Goal: Information Seeking & Learning: Learn about a topic

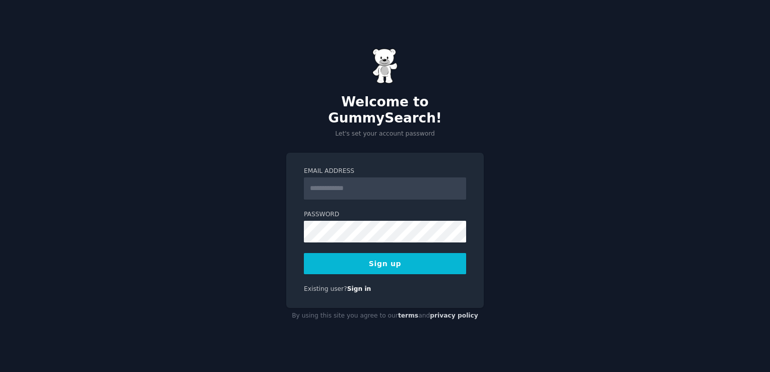
click at [338, 178] on input "Email Address" at bounding box center [385, 188] width 162 height 22
type input "**********"
click at [395, 253] on button "Sign up" at bounding box center [385, 263] width 162 height 21
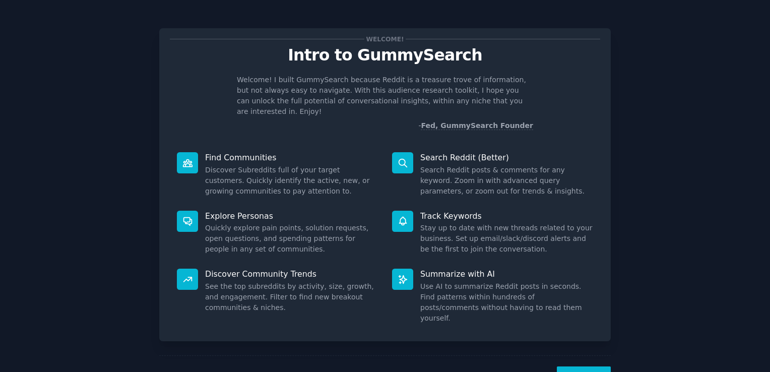
click at [586, 366] on button "Next" at bounding box center [584, 378] width 54 height 25
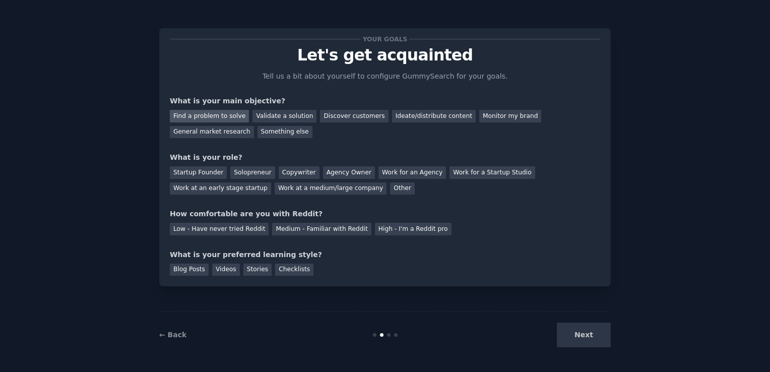
click at [231, 117] on div "Find a problem to solve" at bounding box center [209, 116] width 79 height 13
click at [298, 120] on div "Validate a solution" at bounding box center [284, 116] width 64 height 13
click at [233, 113] on div "Find a problem to solve" at bounding box center [209, 116] width 79 height 13
click at [238, 173] on div "Solopreneur" at bounding box center [252, 172] width 44 height 13
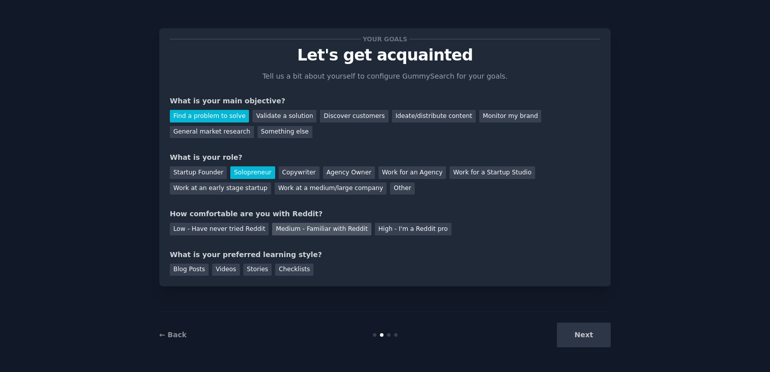
click at [294, 227] on div "Medium - Familiar with Reddit" at bounding box center [321, 229] width 99 height 13
click at [225, 270] on div "Videos" at bounding box center [226, 269] width 28 height 13
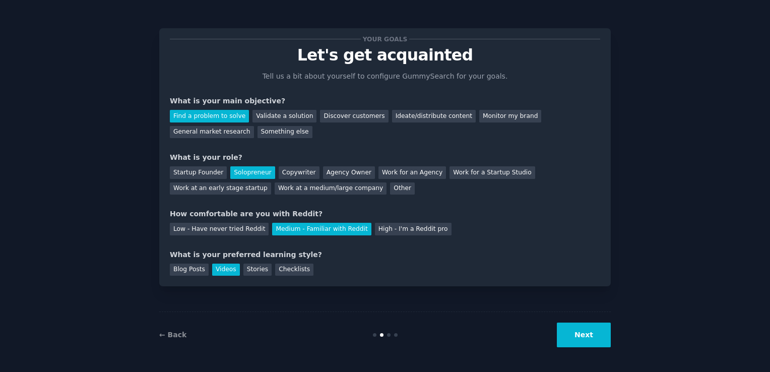
click at [576, 338] on button "Next" at bounding box center [584, 334] width 54 height 25
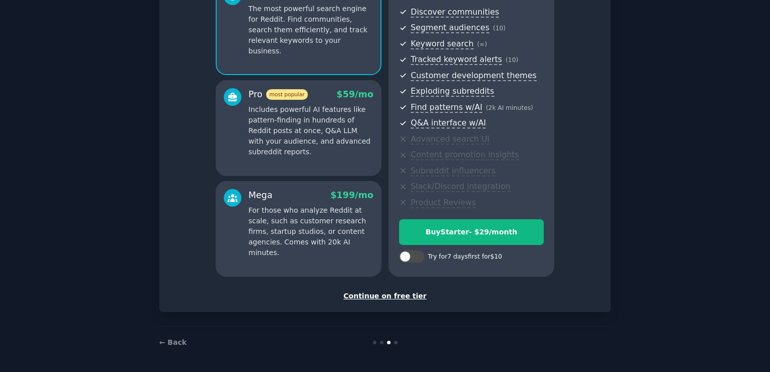
scroll to position [110, 0]
click at [367, 297] on div "Continue on free tier" at bounding box center [385, 296] width 430 height 11
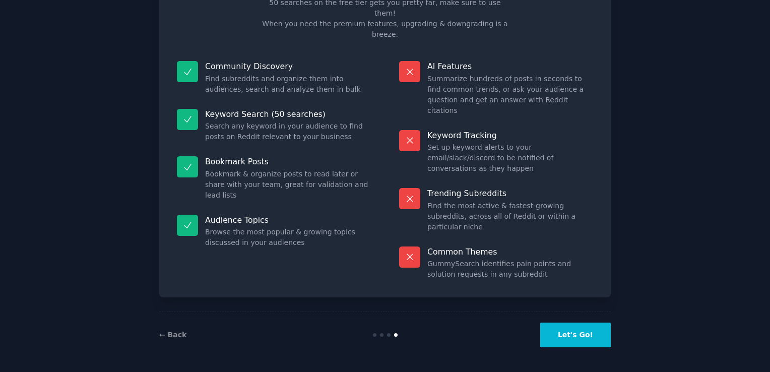
scroll to position [20, 0]
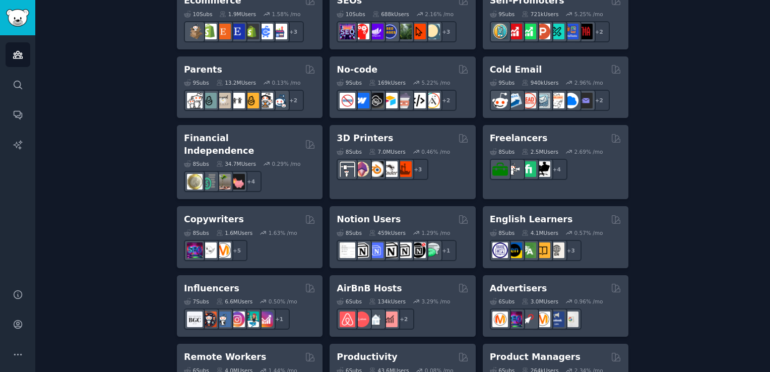
scroll to position [620, 0]
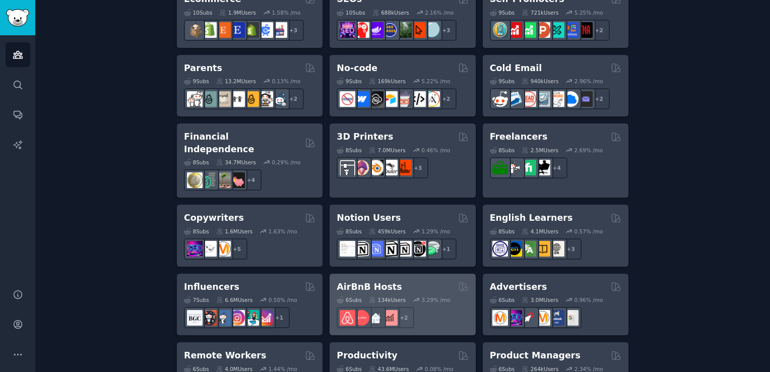
click at [395, 281] on div "AirBnB Hosts" at bounding box center [401, 287] width 131 height 13
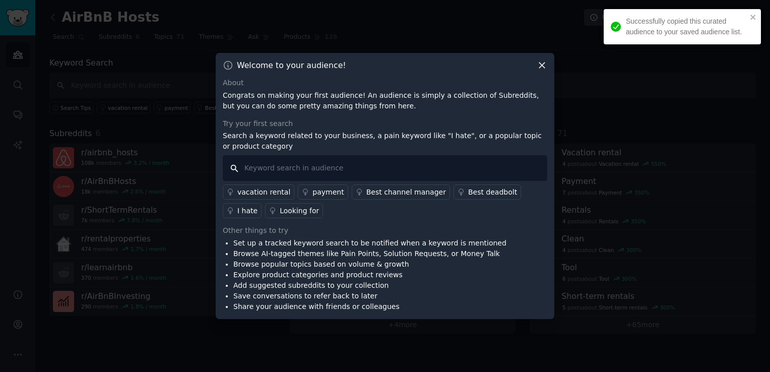
click at [308, 167] on input "text" at bounding box center [385, 168] width 324 height 26
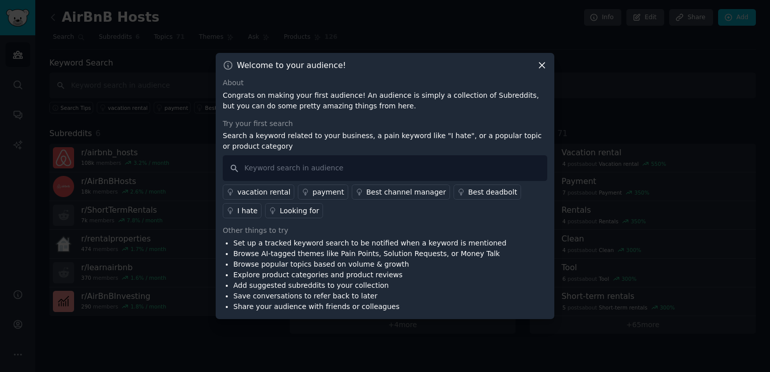
click at [257, 206] on div "I hate" at bounding box center [247, 211] width 20 height 11
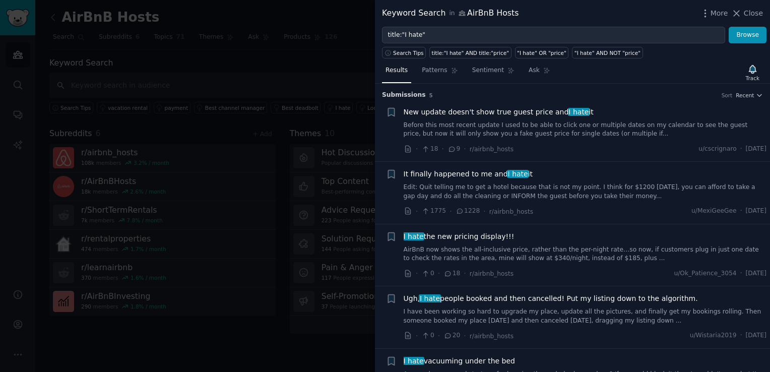
click at [448, 170] on span "It finally happened to me and I hate it" at bounding box center [467, 174] width 129 height 11
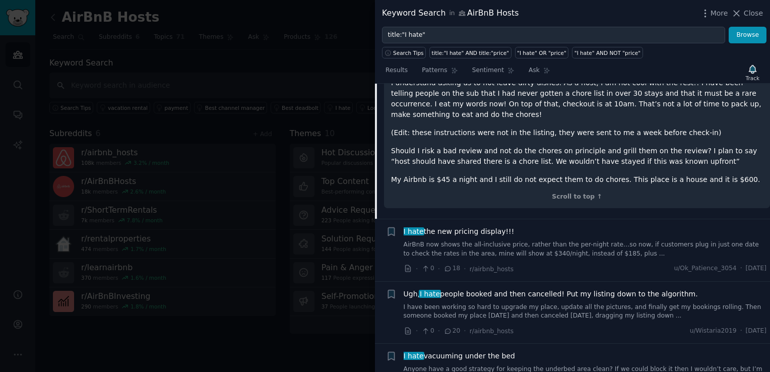
scroll to position [365, 0]
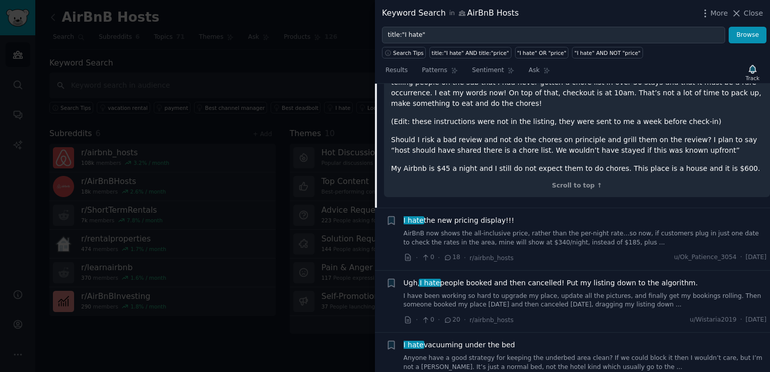
click at [475, 278] on span "Ugh, I hate people booked and then cancelled! Put my listing down to the algori…" at bounding box center [550, 283] width 294 height 11
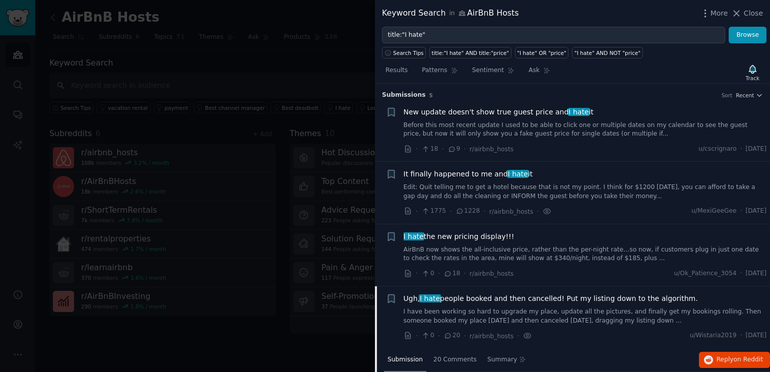
scroll to position [188, 0]
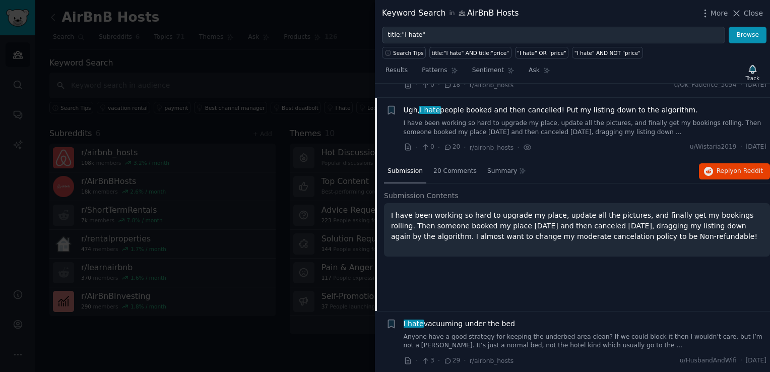
click at [448, 293] on div "Submission 20 Comments Summary Reply on Reddit Submission Contents I have been …" at bounding box center [577, 235] width 386 height 151
click at [719, 14] on span "More" at bounding box center [719, 13] width 18 height 11
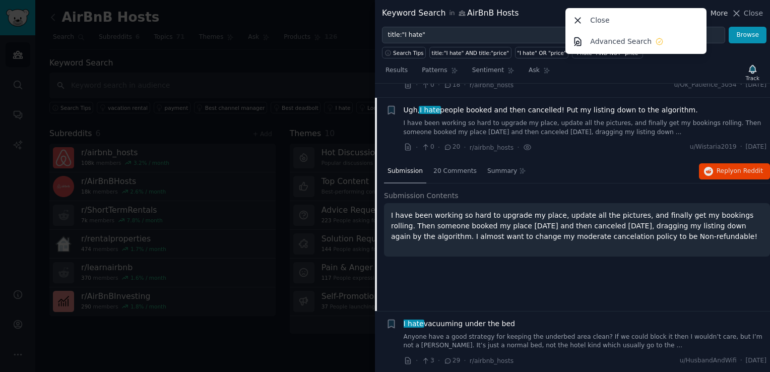
click at [719, 14] on span "More" at bounding box center [719, 13] width 18 height 11
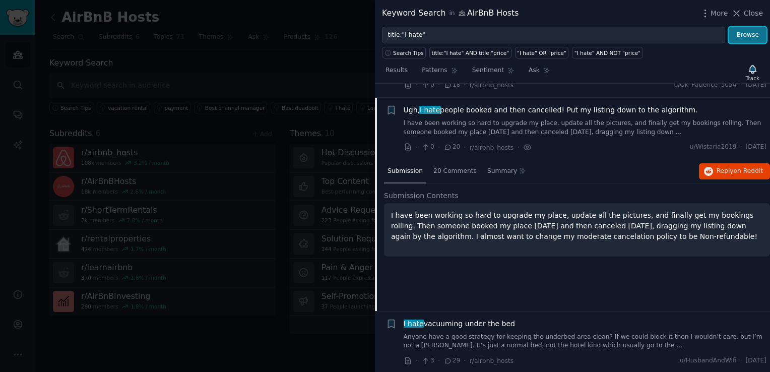
click at [751, 31] on button "Browse" at bounding box center [747, 35] width 38 height 17
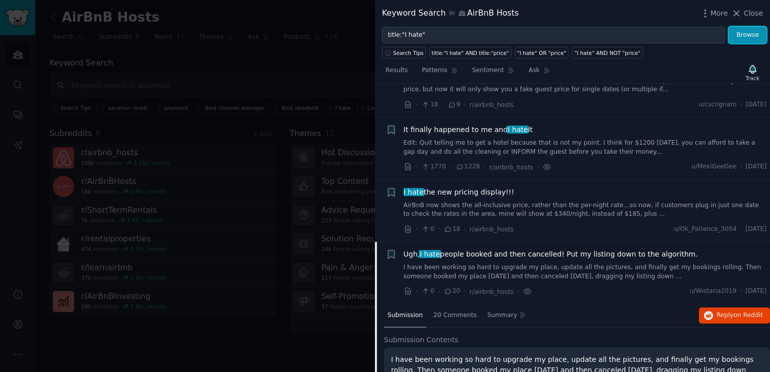
scroll to position [0, 0]
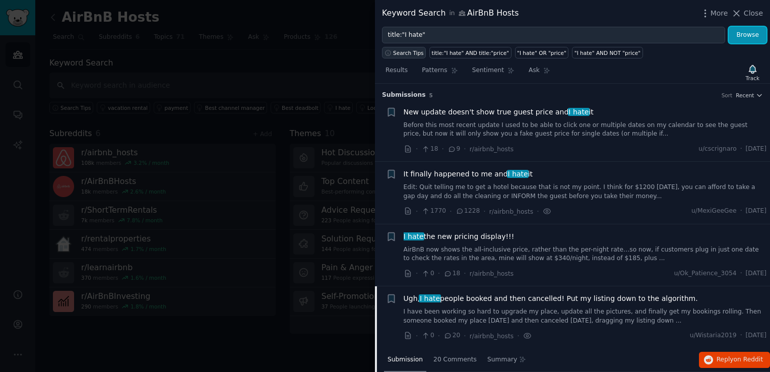
click at [405, 50] on span "Search Tips" at bounding box center [408, 52] width 31 height 7
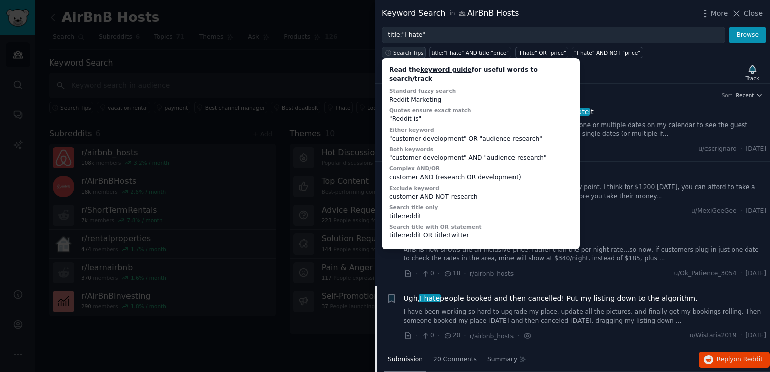
click at [405, 50] on span "Search Tips" at bounding box center [408, 52] width 31 height 7
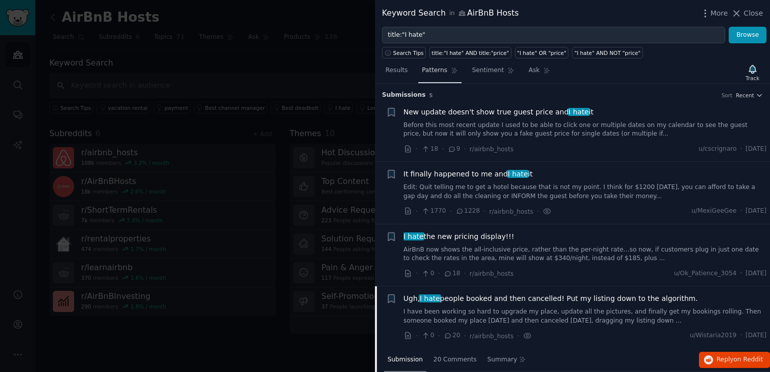
click at [428, 66] on span "Patterns" at bounding box center [434, 70] width 25 height 9
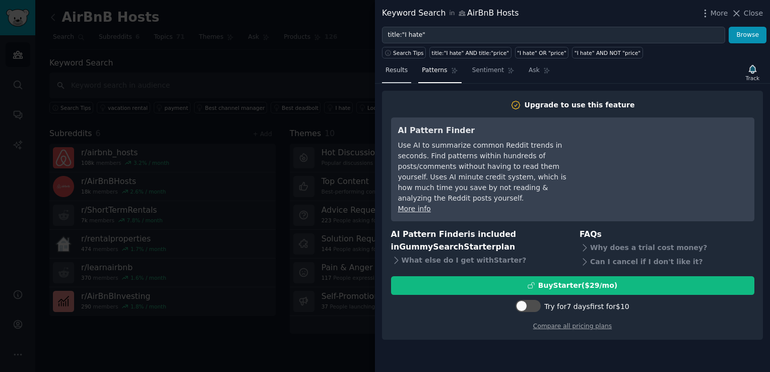
click at [397, 74] on span "Results" at bounding box center [396, 70] width 22 height 9
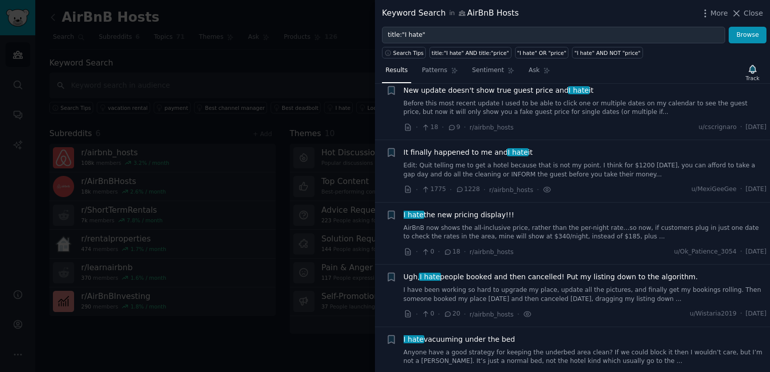
scroll to position [22, 0]
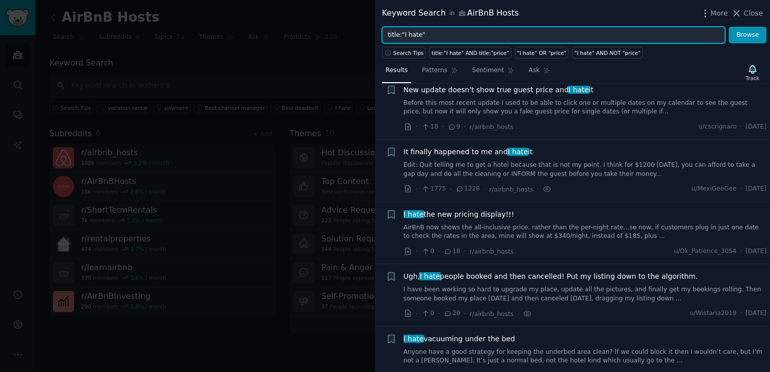
click at [435, 32] on input "title:"I hate"" at bounding box center [553, 35] width 343 height 17
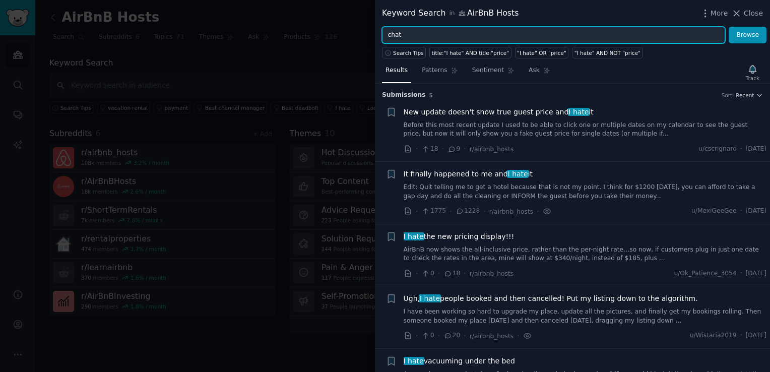
type input "chat"
click at [728, 27] on button "Browse" at bounding box center [747, 35] width 38 height 17
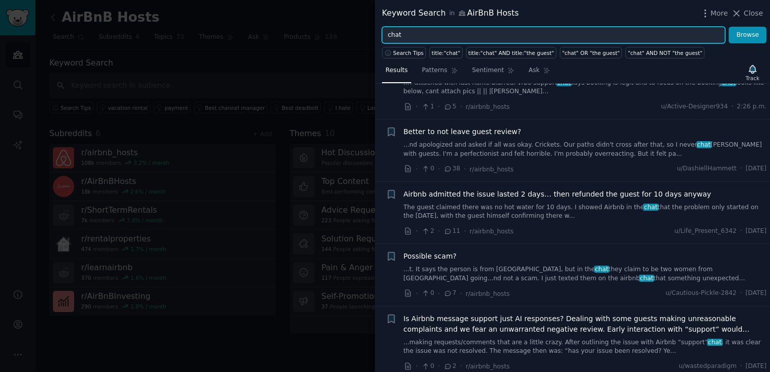
scroll to position [43, 0]
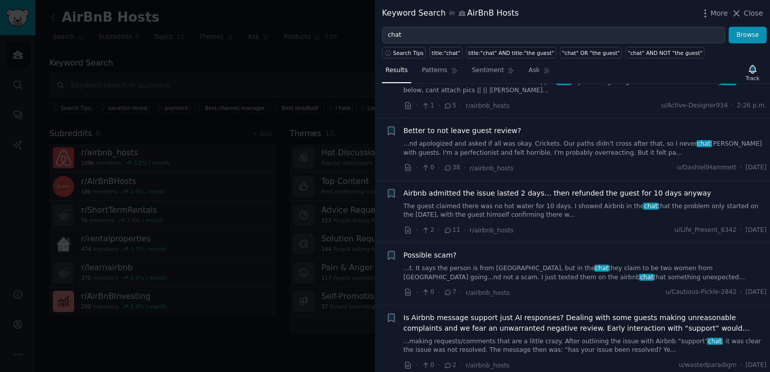
click at [474, 145] on link "...nd apologized and asked if all was okay. Crickets. Our paths didn't cross af…" at bounding box center [584, 149] width 363 height 18
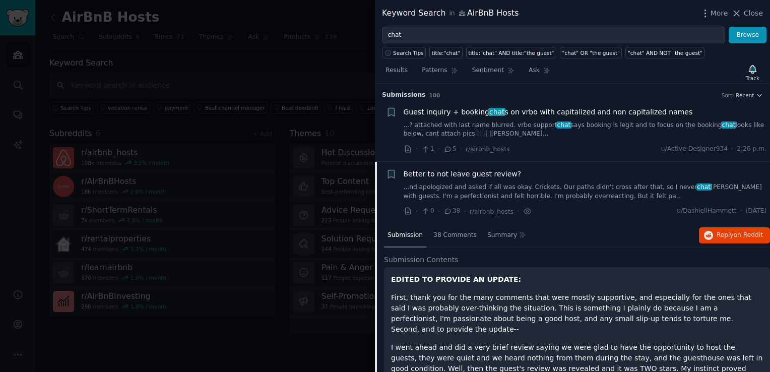
click at [479, 186] on link "...nd apologized and asked if all was okay. Crickets. Our paths didn't cross af…" at bounding box center [584, 192] width 363 height 18
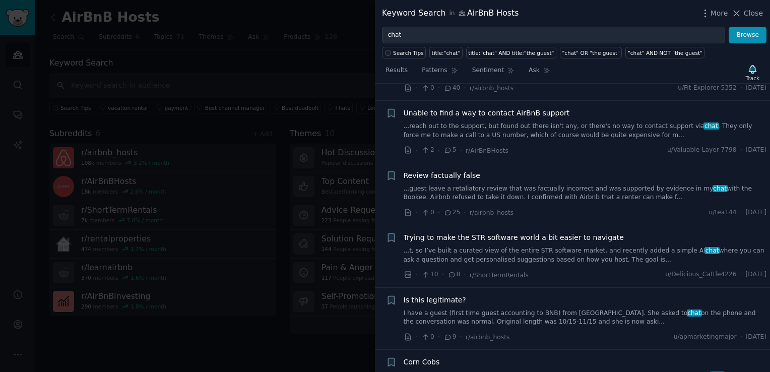
scroll to position [965, 0]
click at [544, 231] on span "Trying to make the STR software world a bit easier to navigate" at bounding box center [513, 236] width 220 height 11
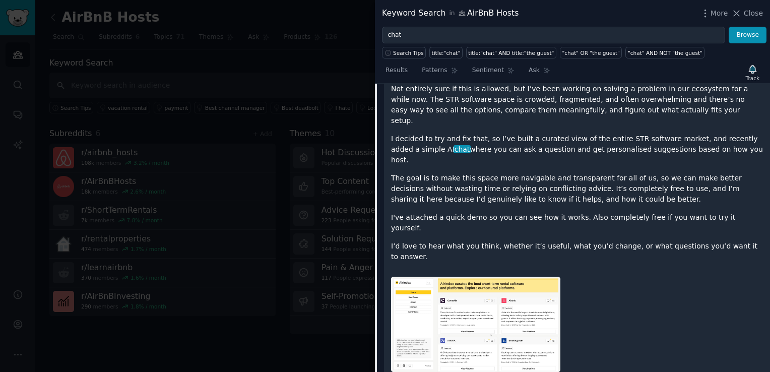
scroll to position [1217, 0]
click at [526, 277] on img at bounding box center [475, 324] width 169 height 95
click at [547, 277] on img at bounding box center [475, 324] width 169 height 95
click at [457, 277] on img at bounding box center [475, 324] width 169 height 95
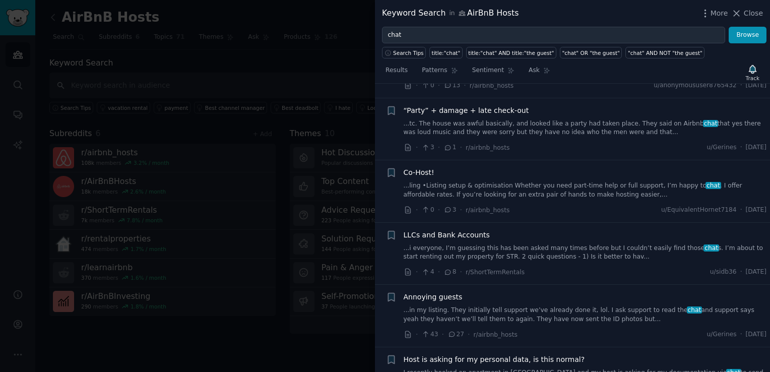
scroll to position [1863, 0]
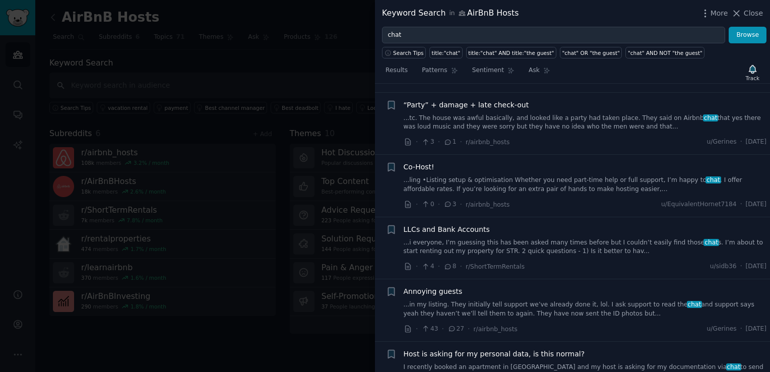
click at [594, 300] on link "...in my listing. They initially tell support we’ve already done it, lol. I ask…" at bounding box center [584, 309] width 363 height 18
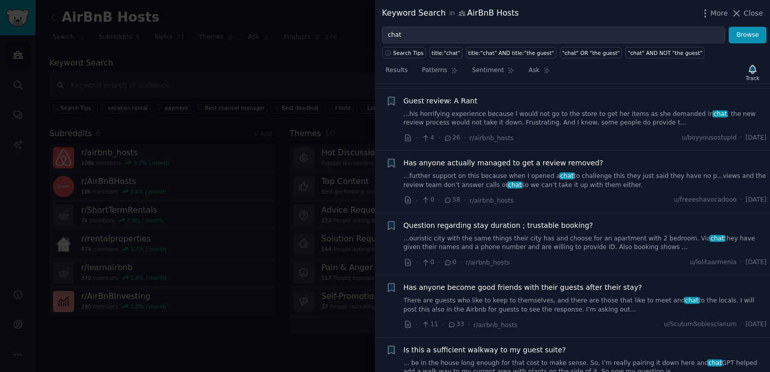
scroll to position [2238, 0]
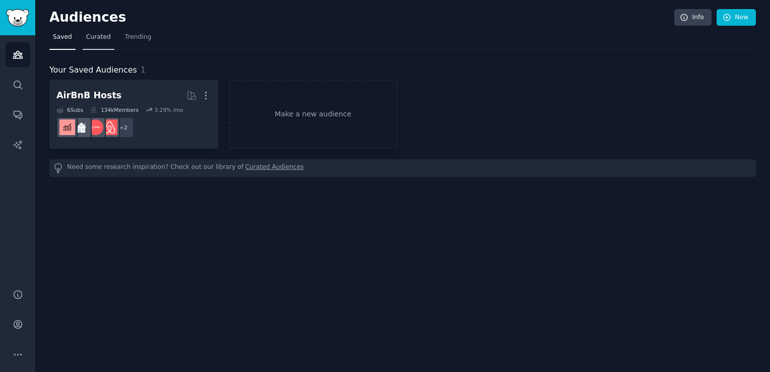
click at [102, 43] on link "Curated" at bounding box center [99, 39] width 32 height 21
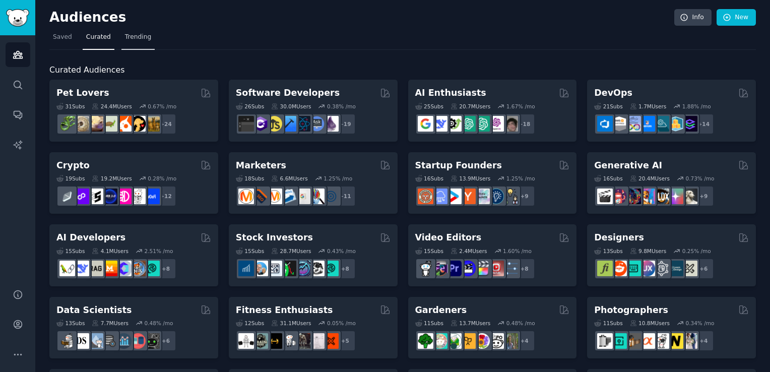
click at [132, 42] on link "Trending" at bounding box center [137, 39] width 33 height 21
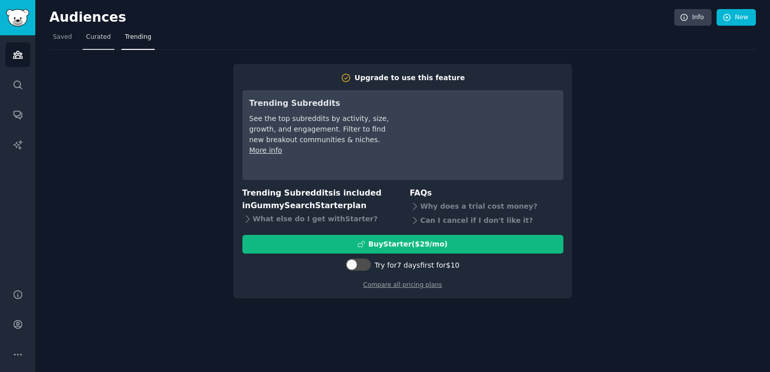
click at [99, 39] on span "Curated" at bounding box center [98, 37] width 25 height 9
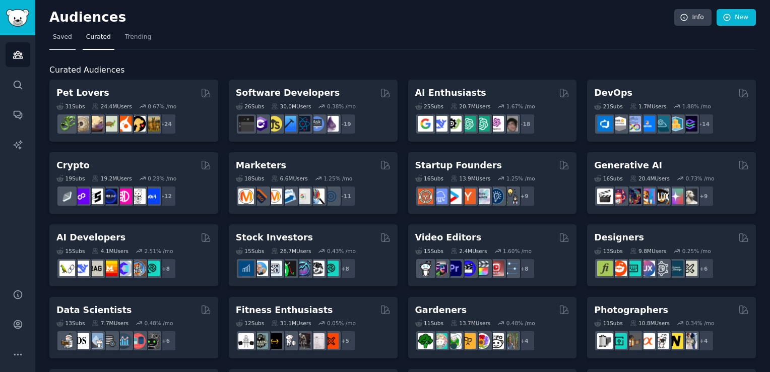
click at [66, 38] on span "Saved" at bounding box center [62, 37] width 19 height 9
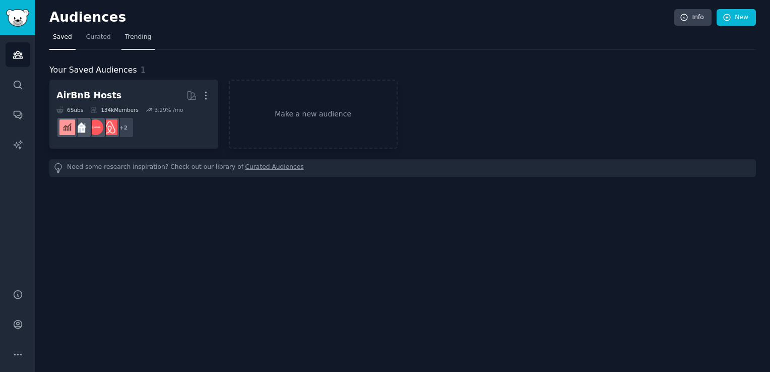
click at [135, 39] on span "Trending" at bounding box center [138, 37] width 26 height 9
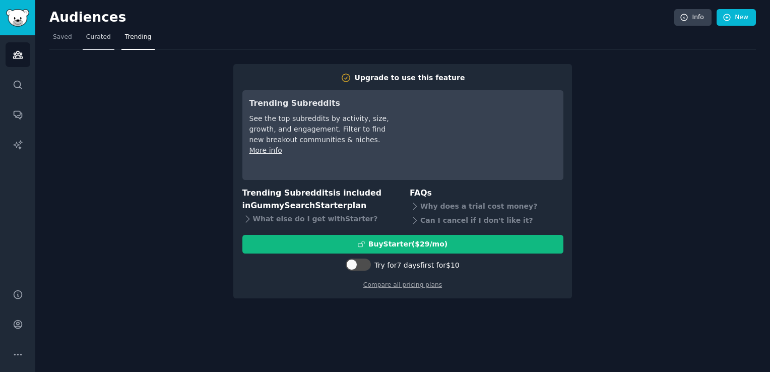
click at [86, 39] on span "Curated" at bounding box center [98, 37] width 25 height 9
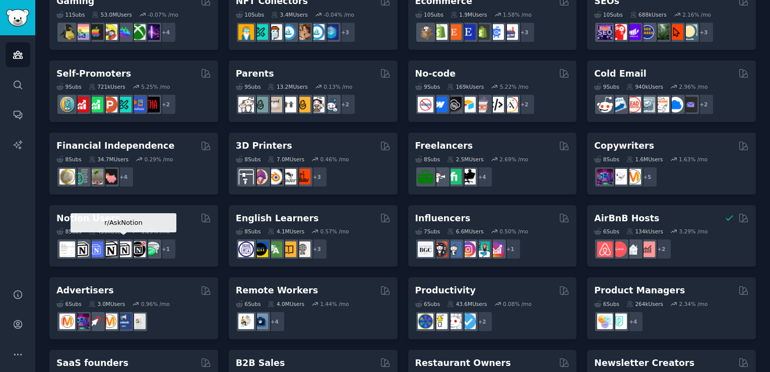
scroll to position [433, 0]
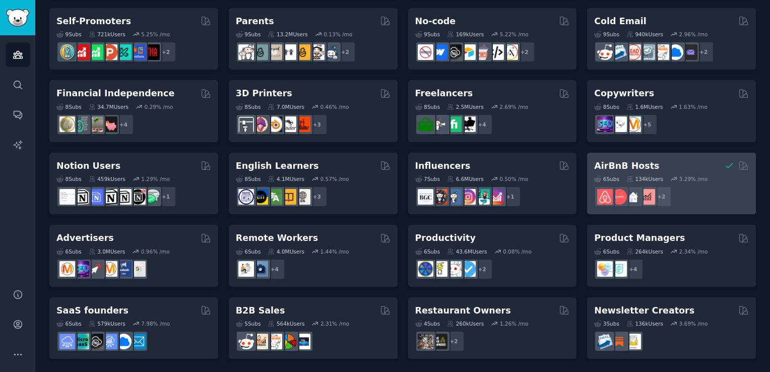
click at [698, 186] on div "+ 2" at bounding box center [671, 196] width 155 height 21
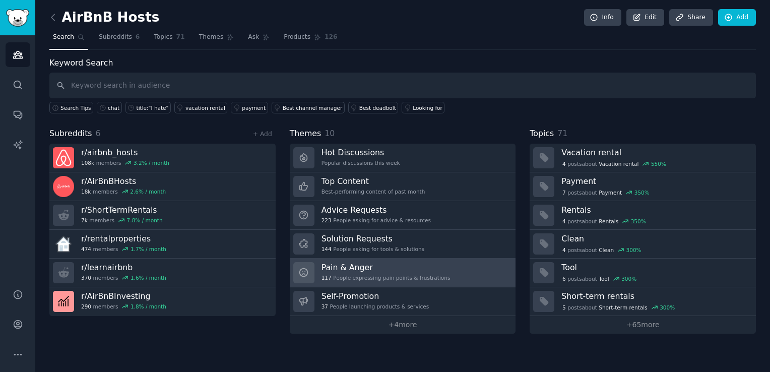
click at [372, 271] on div "Pain & Anger 117 People expressing pain points & frustrations" at bounding box center [385, 272] width 129 height 21
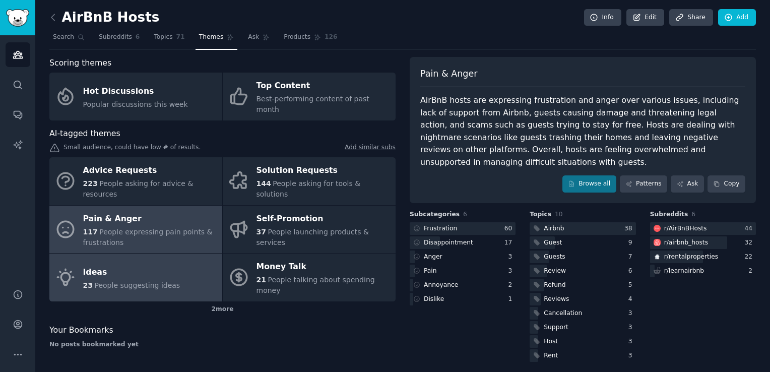
click at [154, 264] on div "Ideas" at bounding box center [131, 272] width 97 height 16
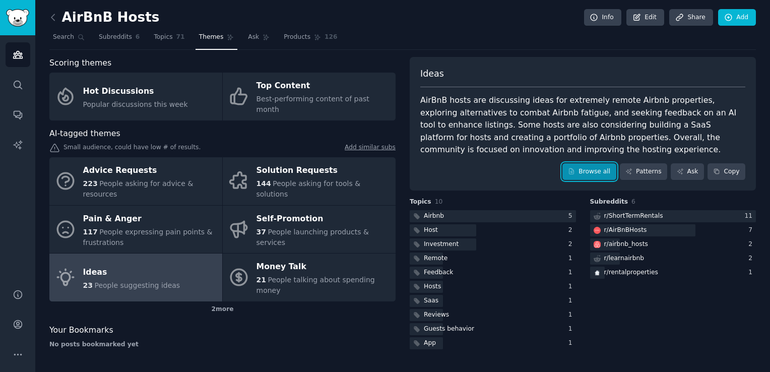
click at [600, 167] on link "Browse all" at bounding box center [589, 171] width 54 height 17
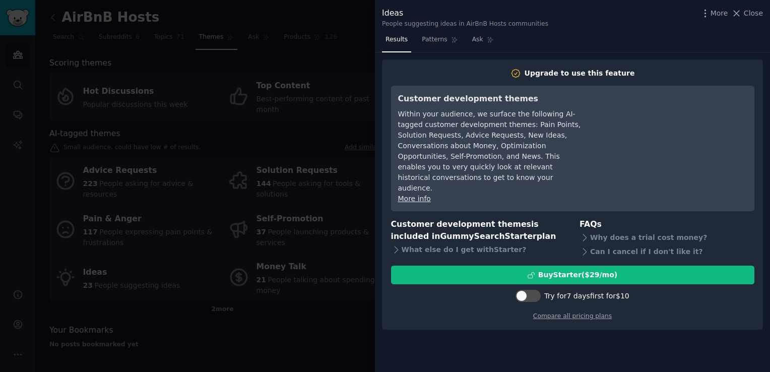
click at [319, 318] on div at bounding box center [385, 186] width 770 height 372
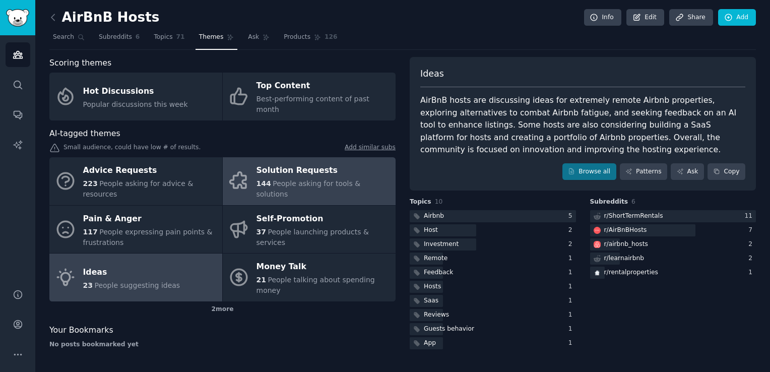
click at [278, 179] on span "People asking for tools & solutions" at bounding box center [308, 188] width 104 height 19
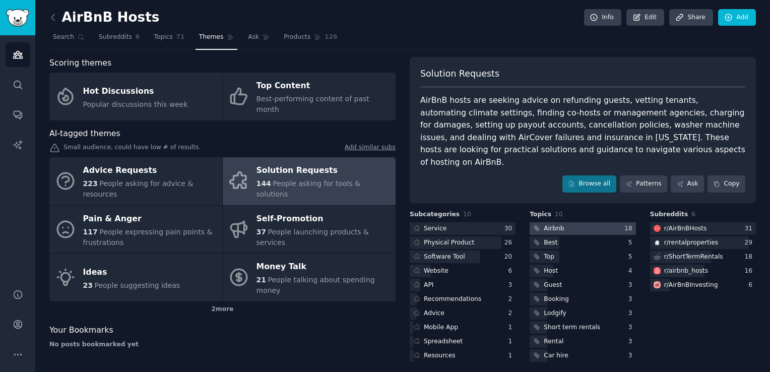
click at [569, 222] on div at bounding box center [582, 228] width 106 height 13
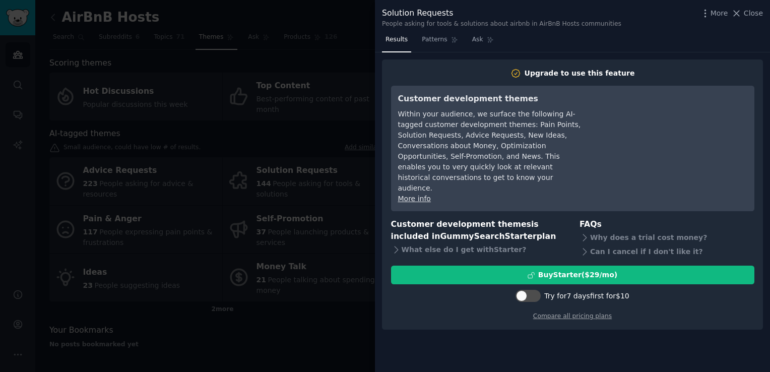
click at [280, 343] on div at bounding box center [385, 186] width 770 height 372
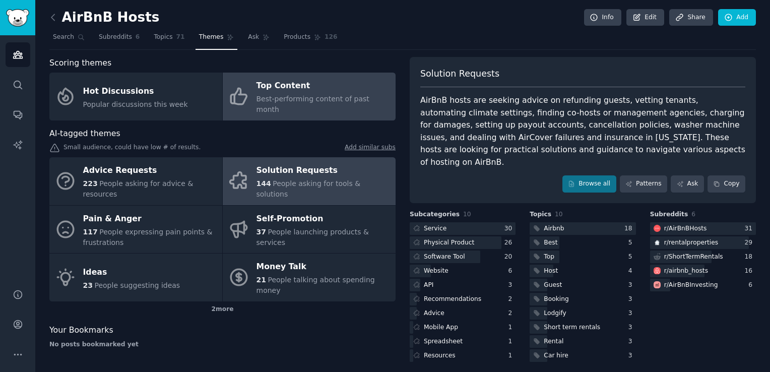
click at [340, 102] on span "Best-performing content of past month" at bounding box center [312, 104] width 113 height 19
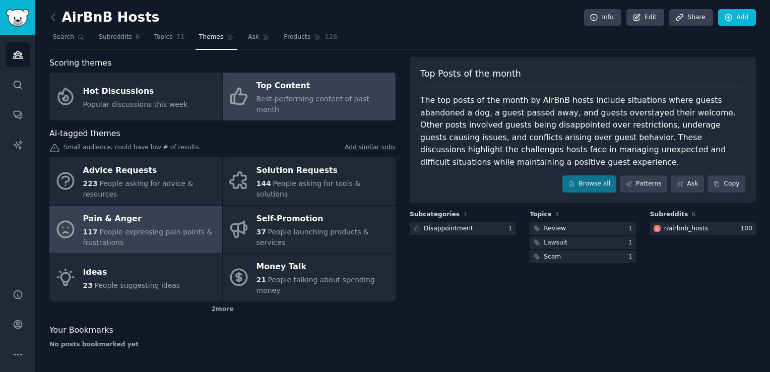
click at [119, 228] on span "People expressing pain points & frustrations" at bounding box center [147, 237] width 129 height 19
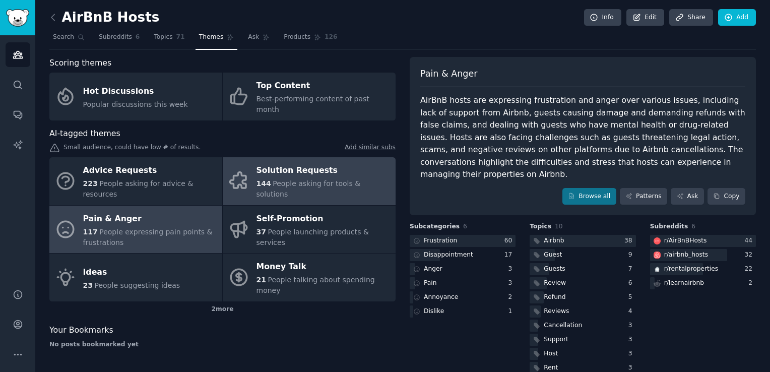
scroll to position [4, 0]
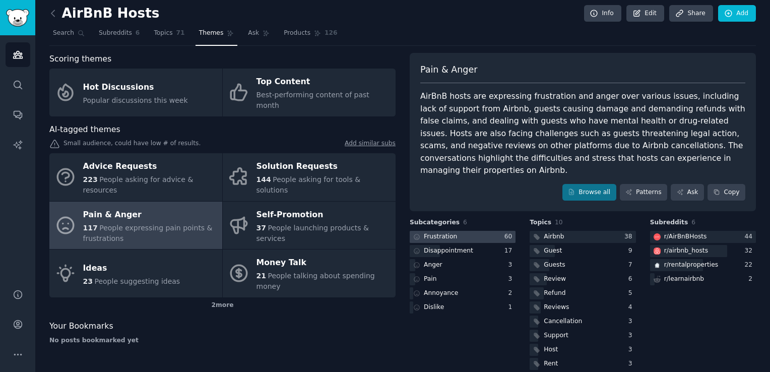
click at [469, 231] on div at bounding box center [463, 237] width 106 height 13
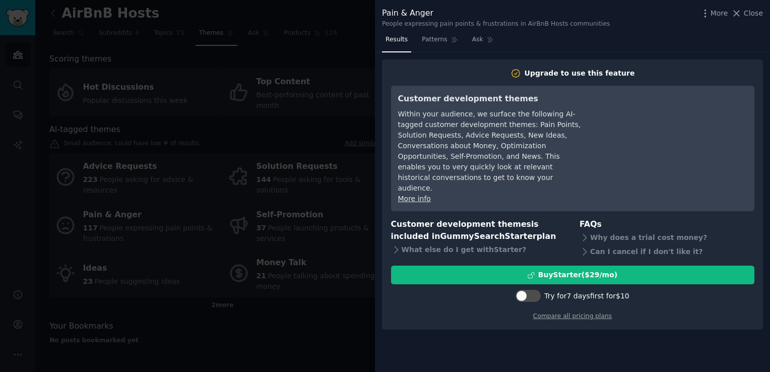
click at [330, 293] on div at bounding box center [385, 186] width 770 height 372
